Goal: Task Accomplishment & Management: Manage account settings

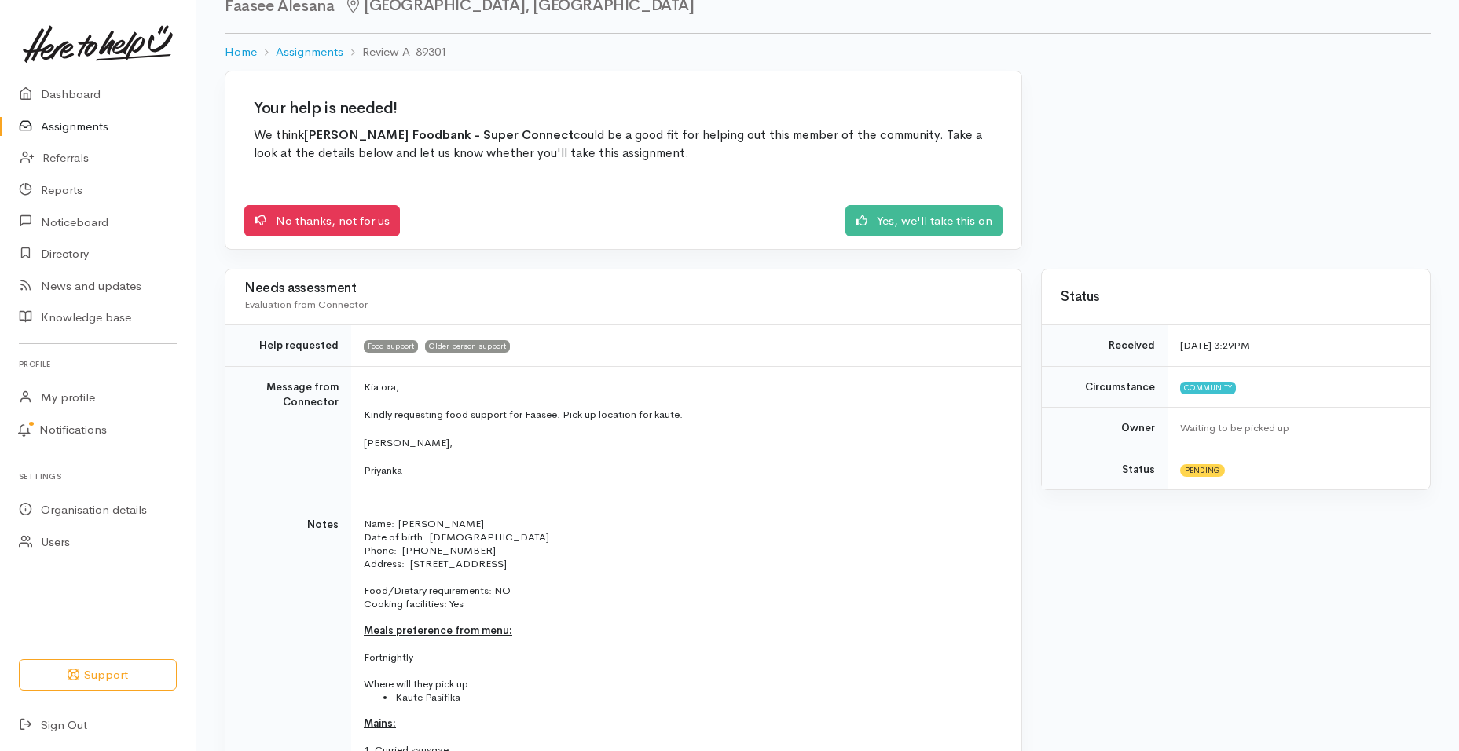
scroll to position [60, 0]
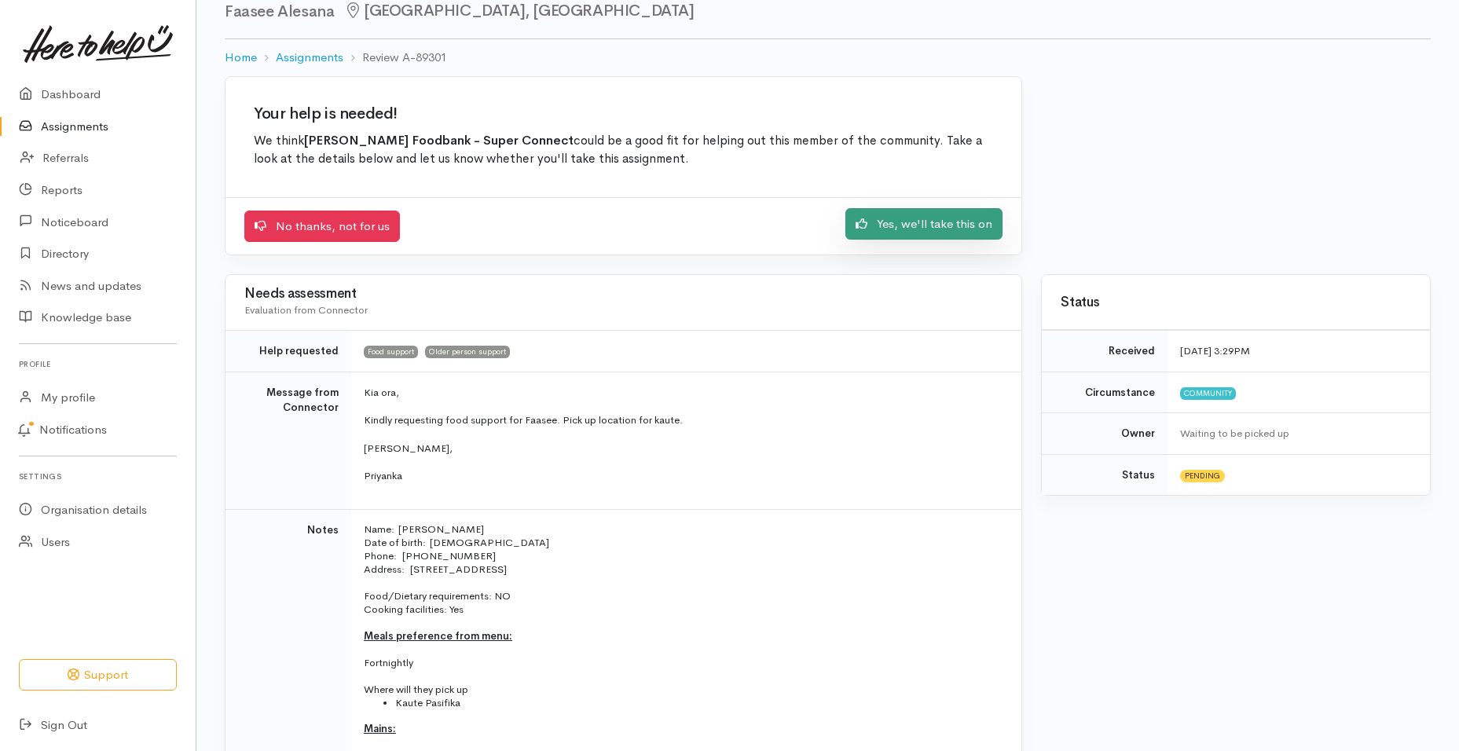
click at [926, 229] on link "Yes, we'll take this on" at bounding box center [923, 224] width 157 height 32
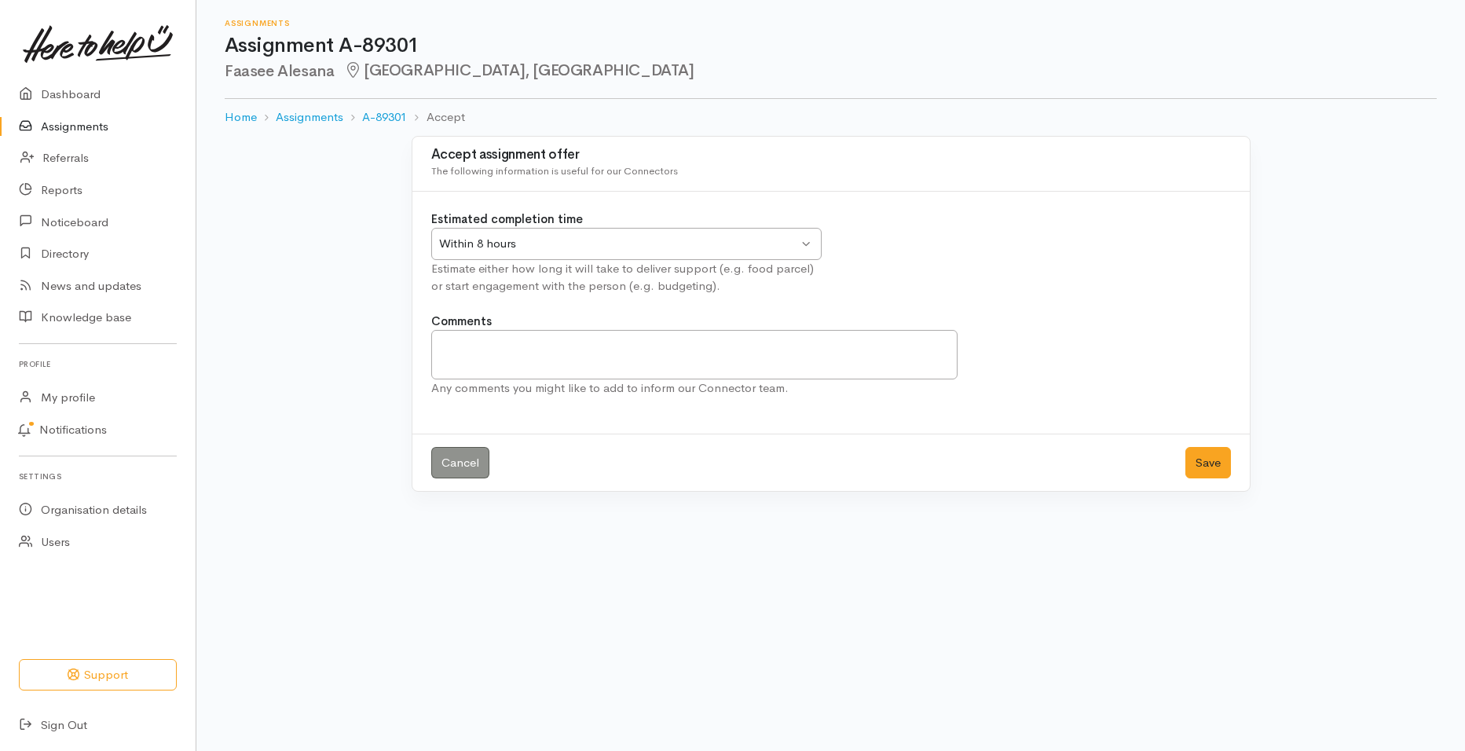
click at [806, 243] on div "Within 8 hours Within 8 hours" at bounding box center [626, 244] width 390 height 32
click at [483, 339] on textarea "Comments" at bounding box center [694, 354] width 527 height 49
type textarea "Will be provided via K'aute Pasifika starting this Thursday"
click at [1196, 460] on button "Save" at bounding box center [1209, 463] width 46 height 32
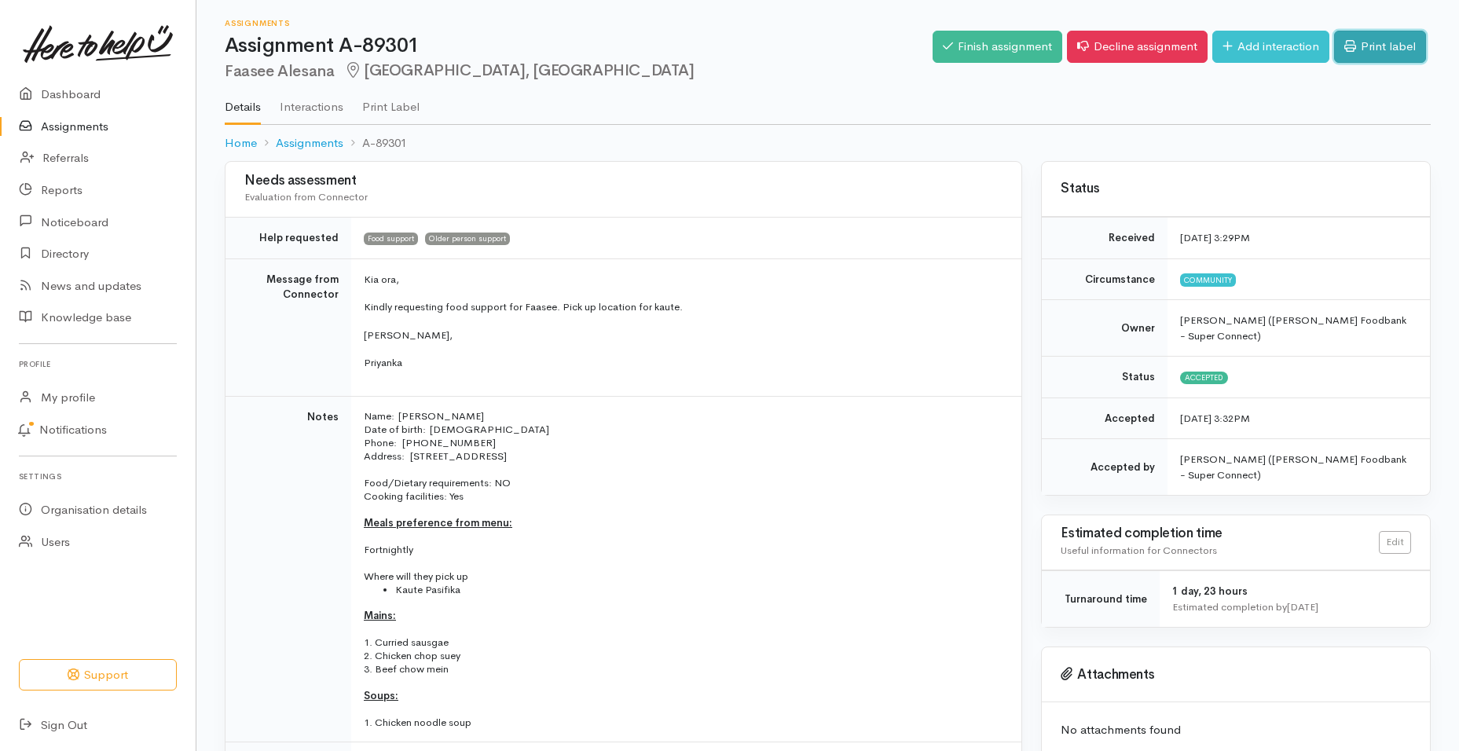
click at [1398, 45] on link "Print label" at bounding box center [1380, 47] width 92 height 32
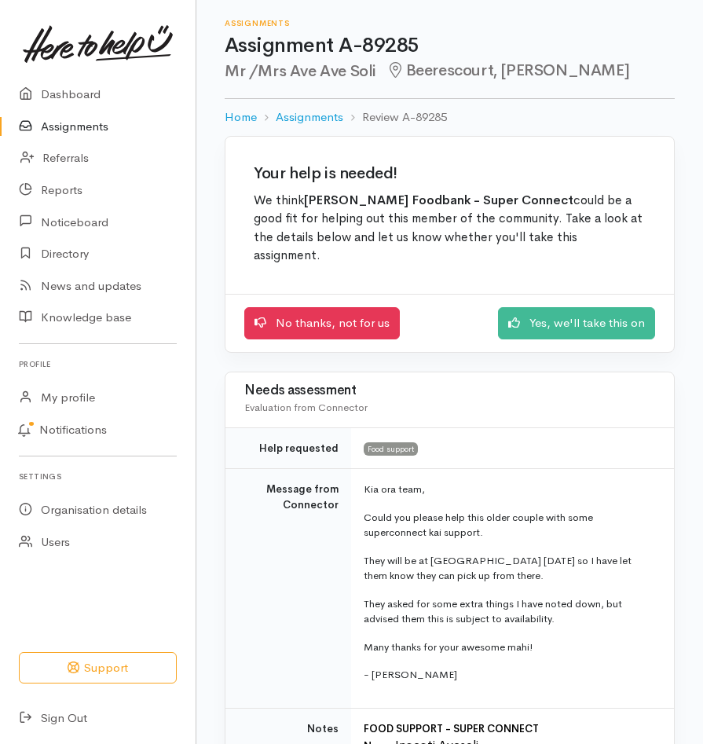
drag, startPoint x: 699, startPoint y: 233, endPoint x: 698, endPoint y: 253, distance: 20.5
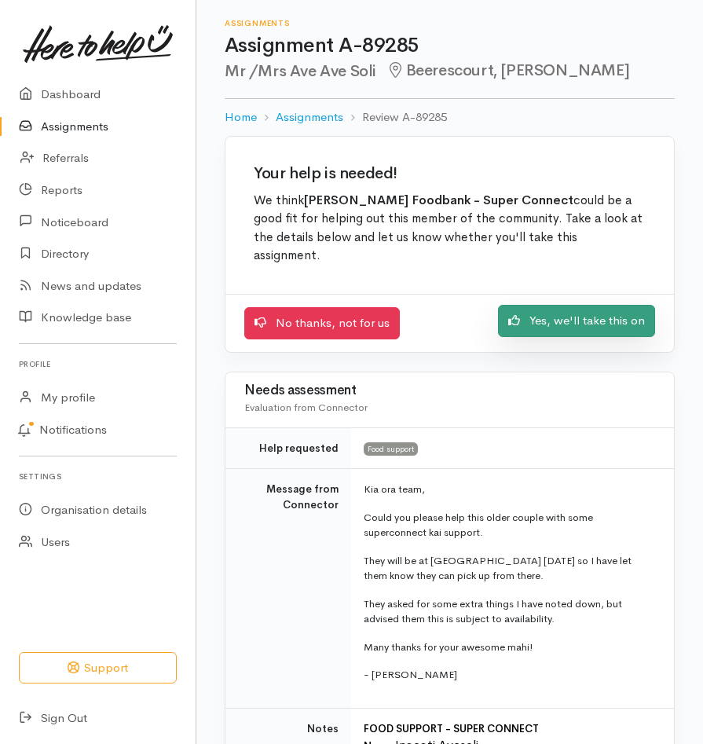
click at [588, 312] on link "Yes, we'll take this on" at bounding box center [576, 321] width 157 height 32
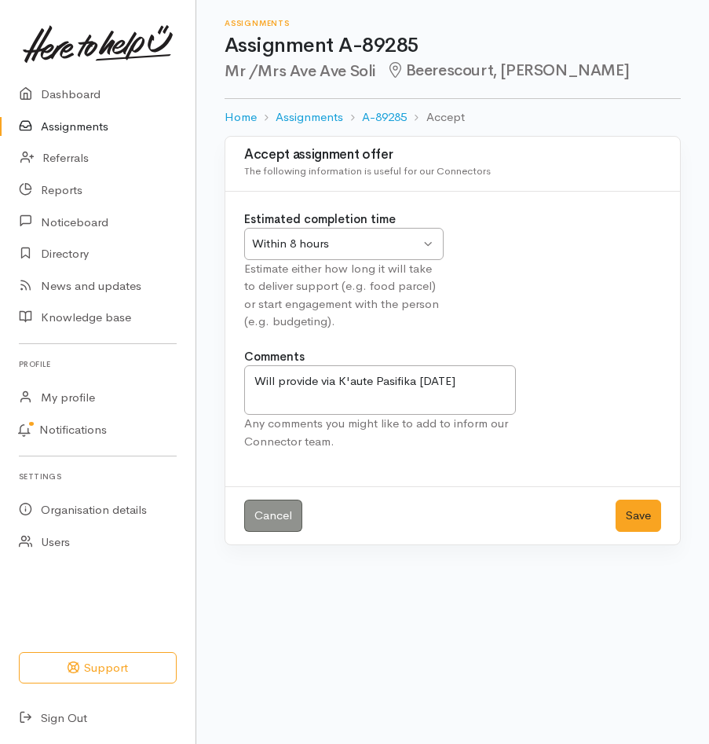
click at [431, 244] on div "Within 8 hours Within 8 hours" at bounding box center [344, 244] width 200 height 32
click at [625, 515] on button "Save" at bounding box center [639, 516] width 46 height 32
click at [90, 127] on link "Assignments" at bounding box center [98, 127] width 196 height 32
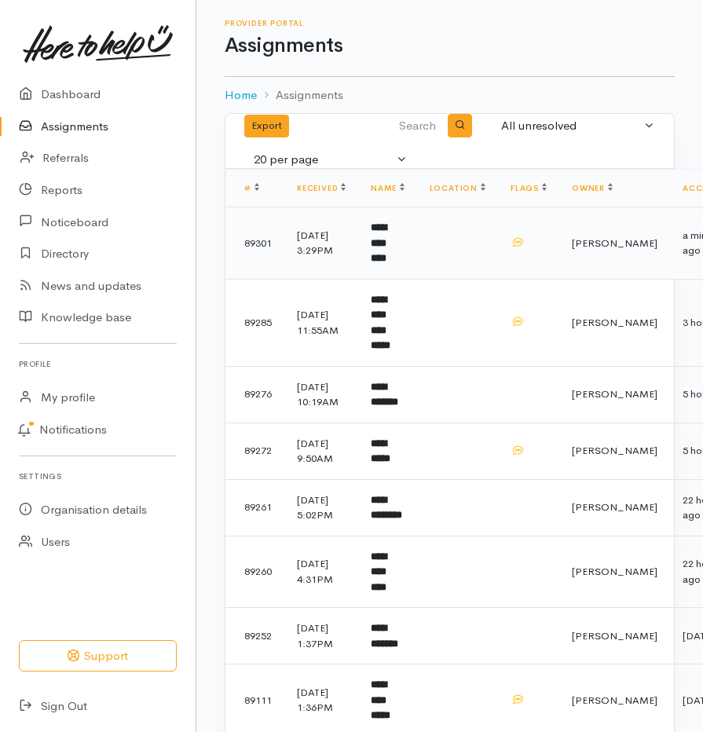
click at [384, 248] on b "**********" at bounding box center [379, 242] width 16 height 41
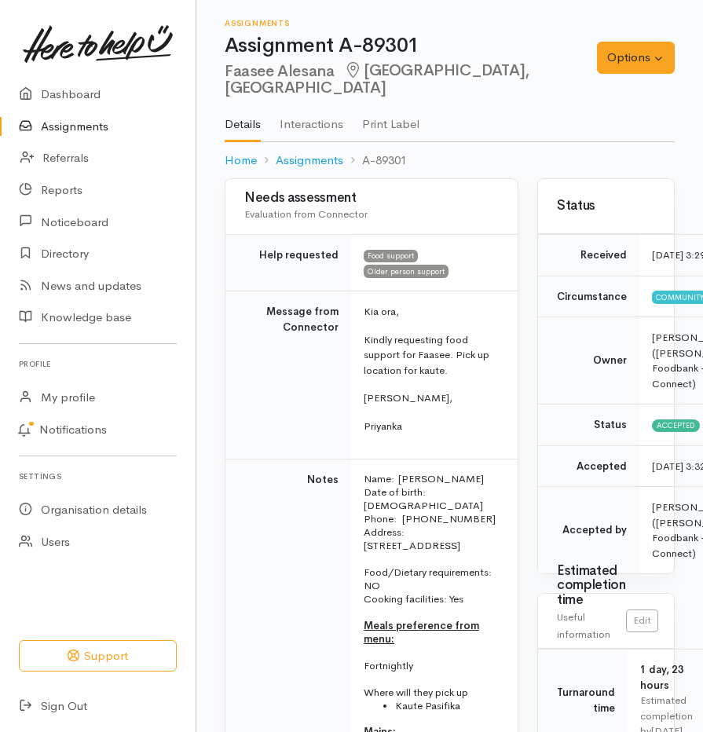
click at [438, 390] on td "Kia ora, Kindly requesting food support for Faasee. Pick up location for kaute.…" at bounding box center [434, 375] width 167 height 168
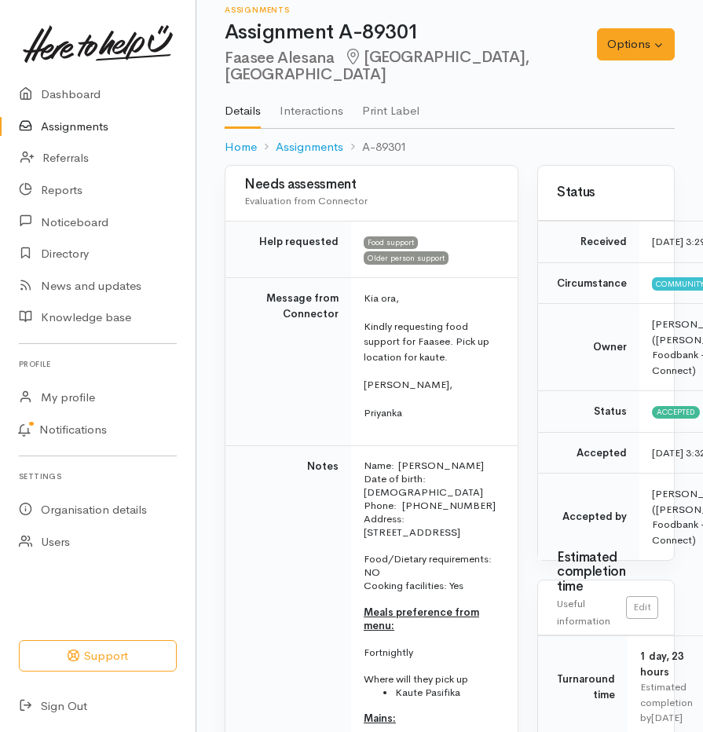
scroll to position [8, 0]
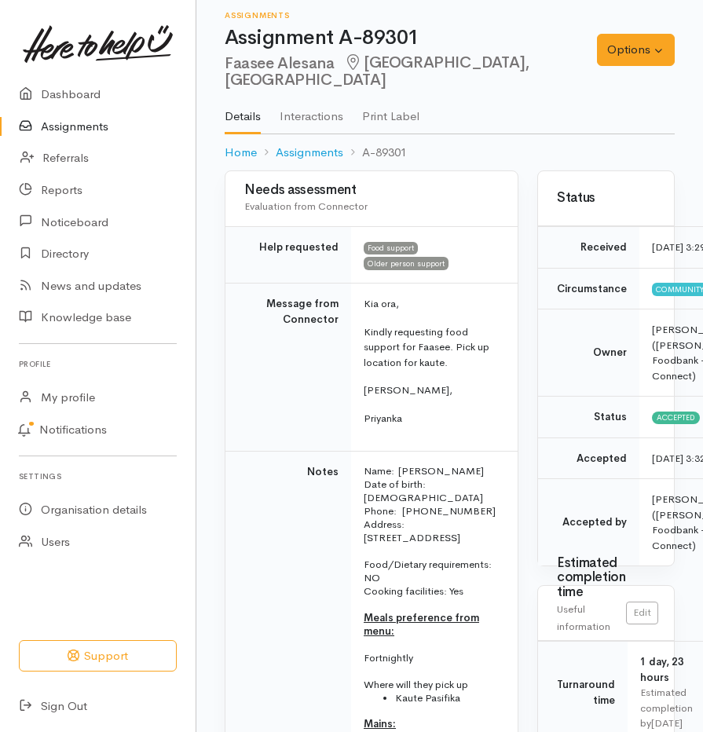
click at [55, 128] on link "Assignments" at bounding box center [98, 127] width 196 height 32
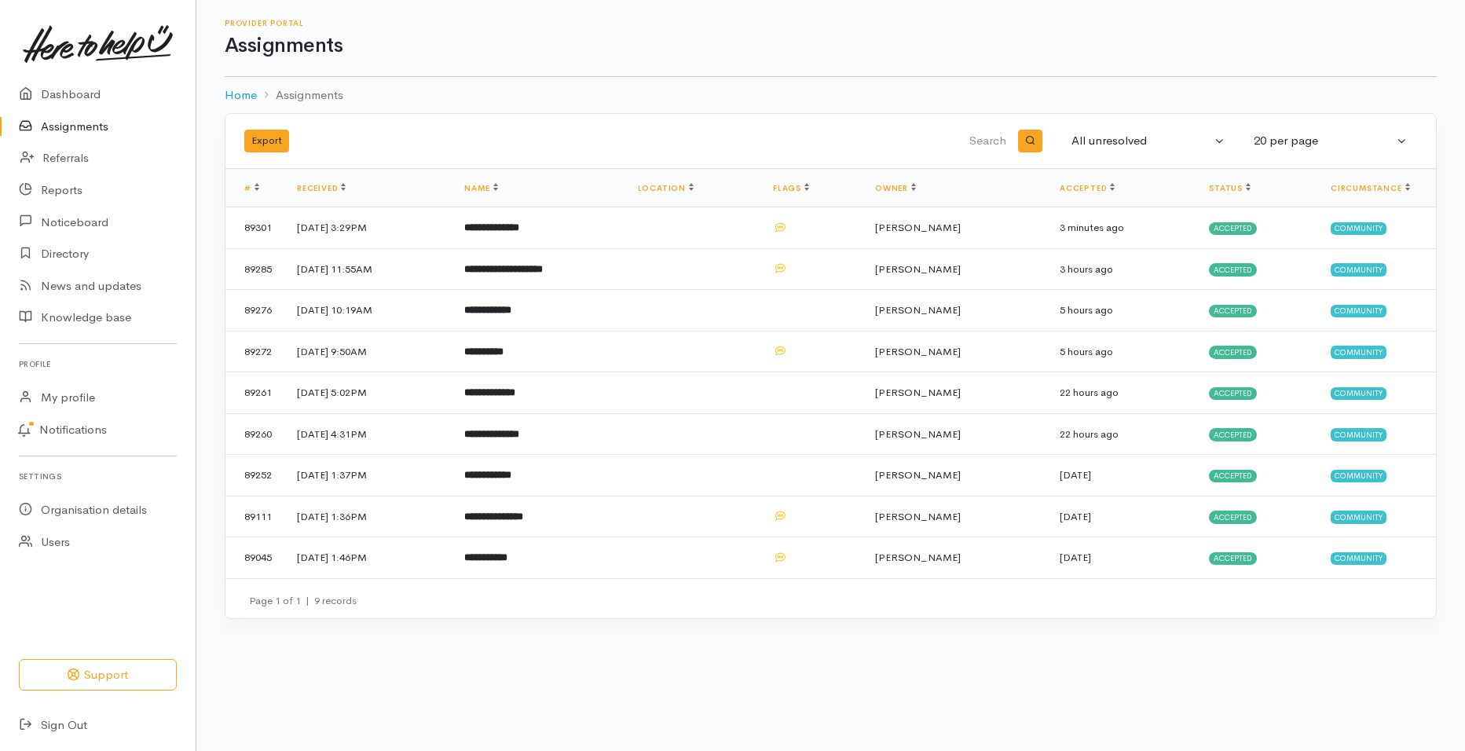
click at [73, 123] on link "Assignments" at bounding box center [98, 127] width 196 height 32
